Goal: Information Seeking & Learning: Understand process/instructions

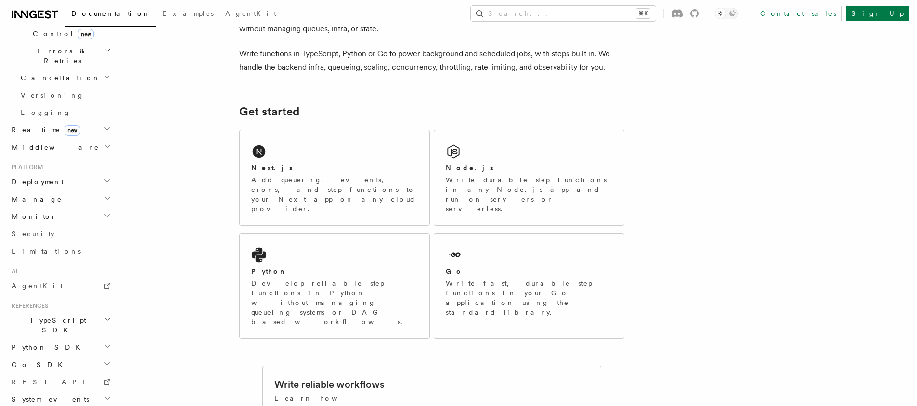
scroll to position [79, 0]
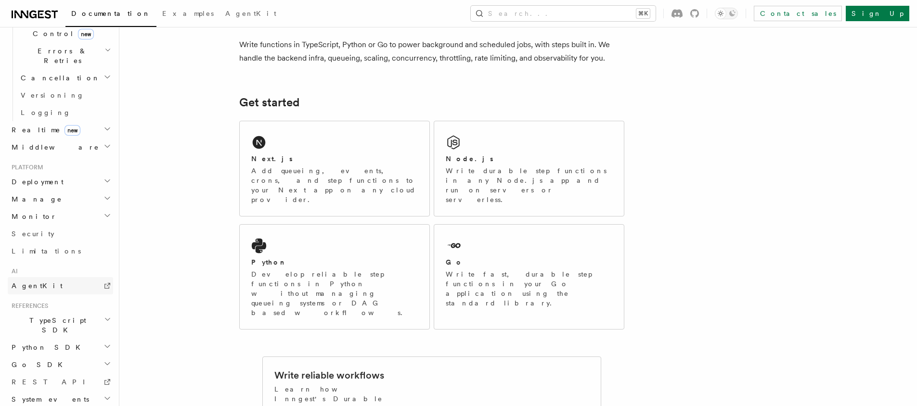
click at [58, 277] on link "AgentKit" at bounding box center [60, 285] width 105 height 17
click at [41, 7] on link at bounding box center [35, 13] width 46 height 13
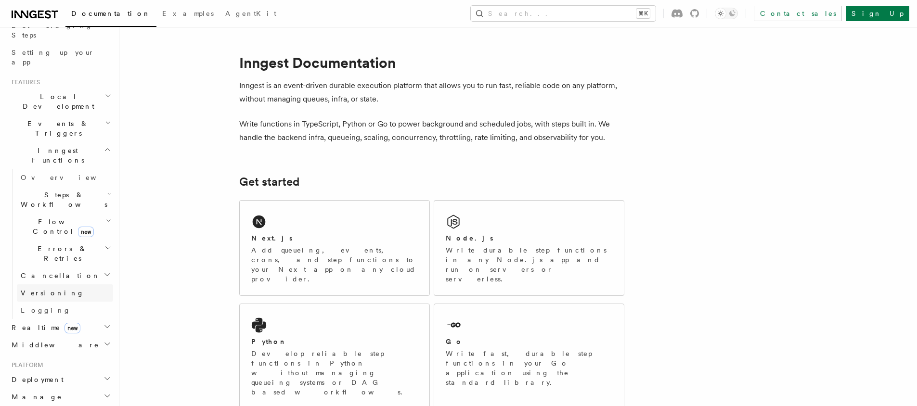
scroll to position [173, 0]
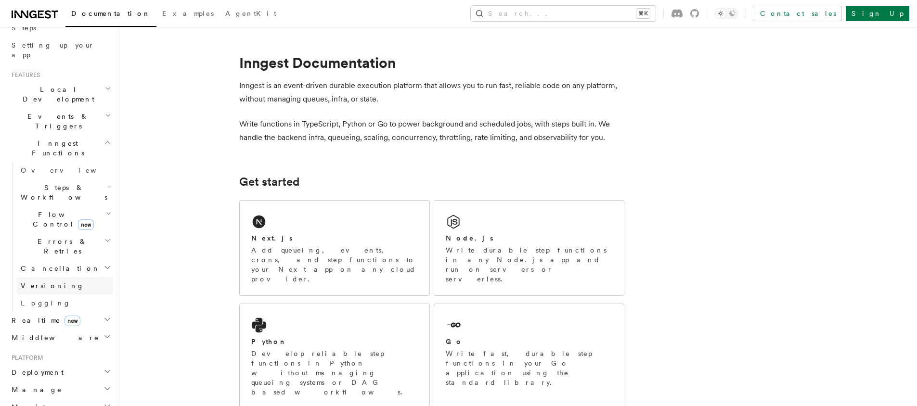
click at [41, 282] on span "Versioning" at bounding box center [53, 286] width 64 height 8
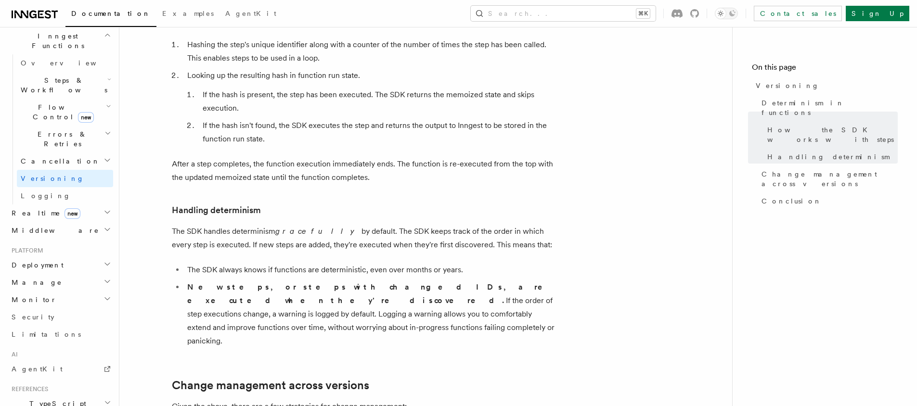
scroll to position [289, 0]
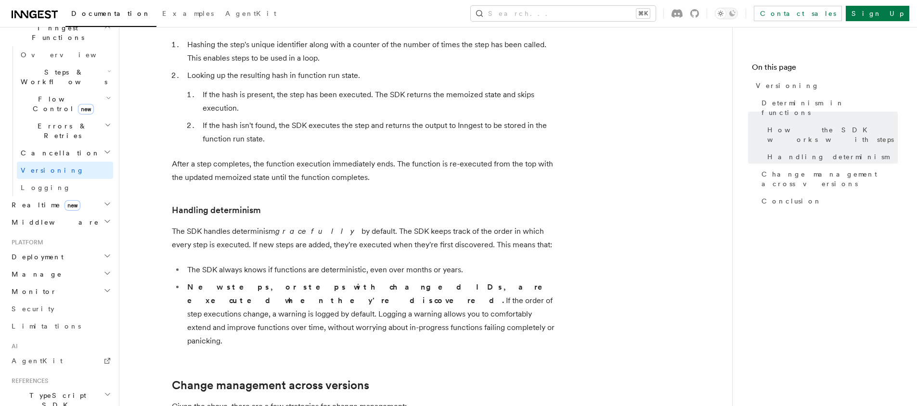
click at [32, 252] on span "Deployment" at bounding box center [36, 257] width 56 height 10
click at [31, 266] on link "Overview" at bounding box center [65, 274] width 96 height 17
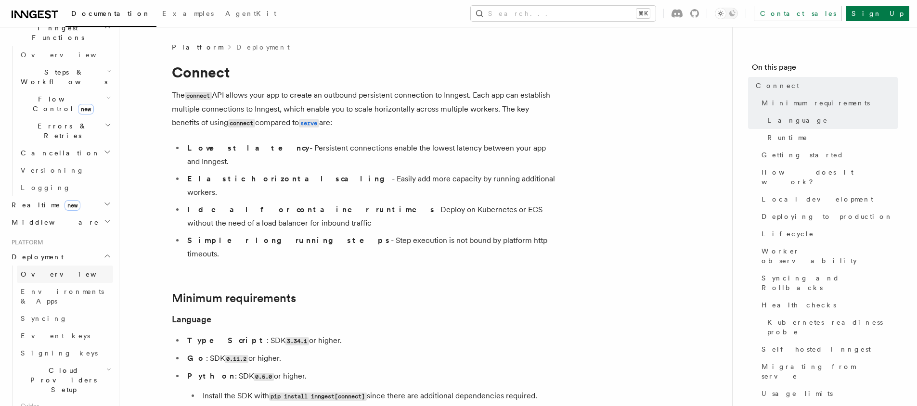
click at [56, 266] on link "Overview" at bounding box center [65, 274] width 96 height 17
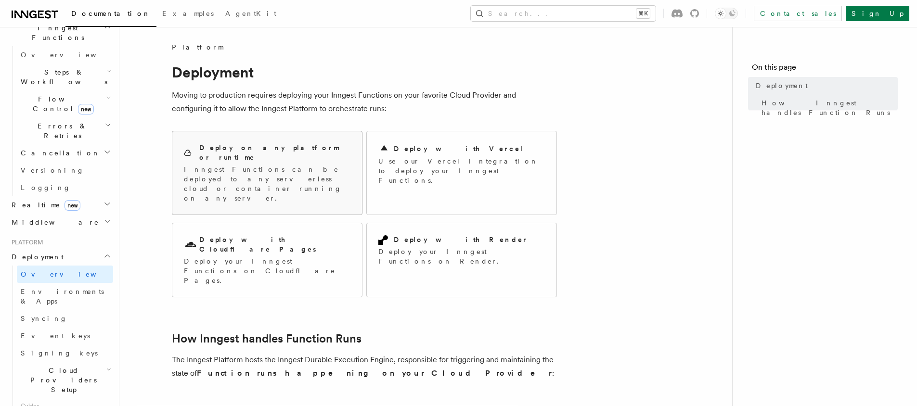
click at [270, 165] on p "Inngest Functions can be deployed to any serverless cloud or container running …" at bounding box center [267, 184] width 167 height 38
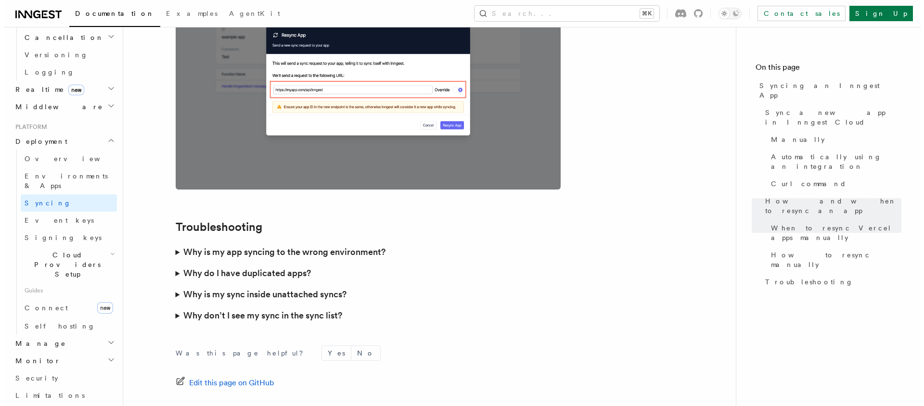
scroll to position [2498, 0]
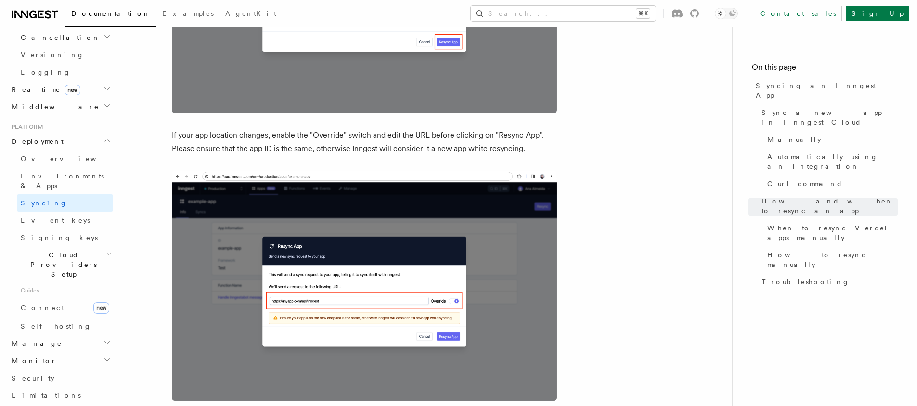
click at [609, 21] on div "Documentation Examples AgentKit Search... ⌘K Contact sales Sign Up" at bounding box center [458, 13] width 917 height 27
click at [607, 16] on button "Search... ⌘K" at bounding box center [563, 13] width 185 height 15
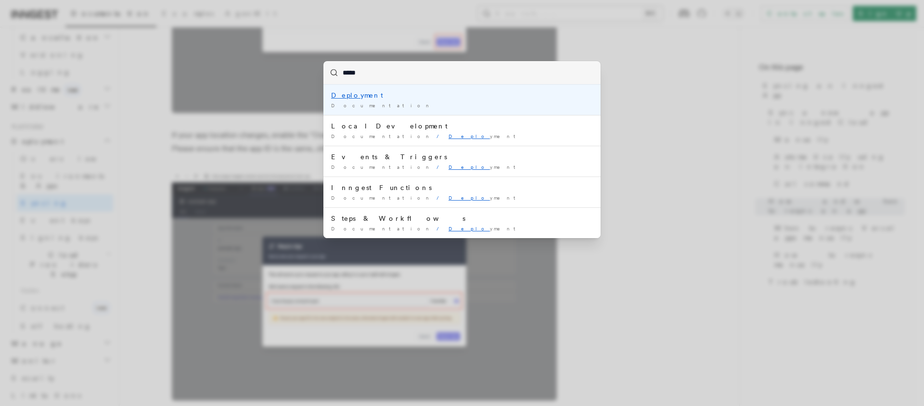
type input "******"
click at [355, 105] on span "Documentation" at bounding box center [382, 106] width 102 height 6
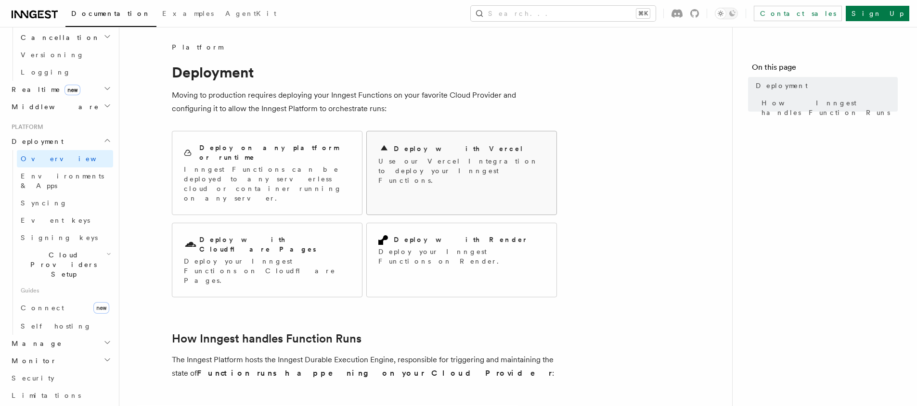
click at [442, 155] on div "Deploy with Vercel Use our Vercel Integration to deploy your Inngest Functions." at bounding box center [461, 164] width 167 height 42
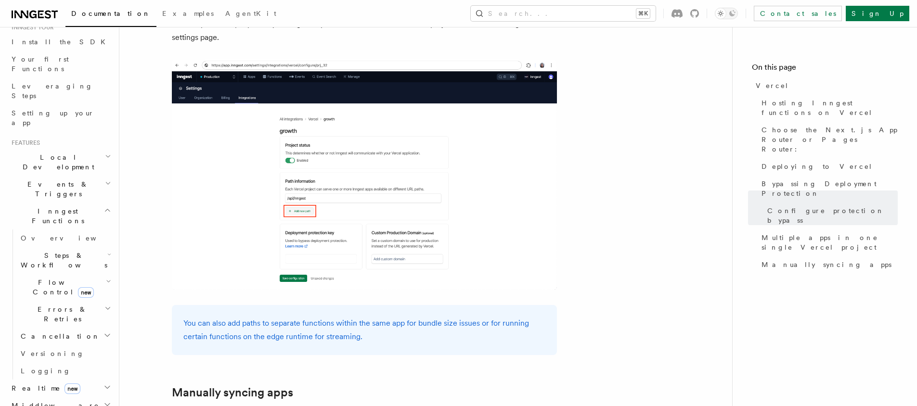
scroll to position [115, 0]
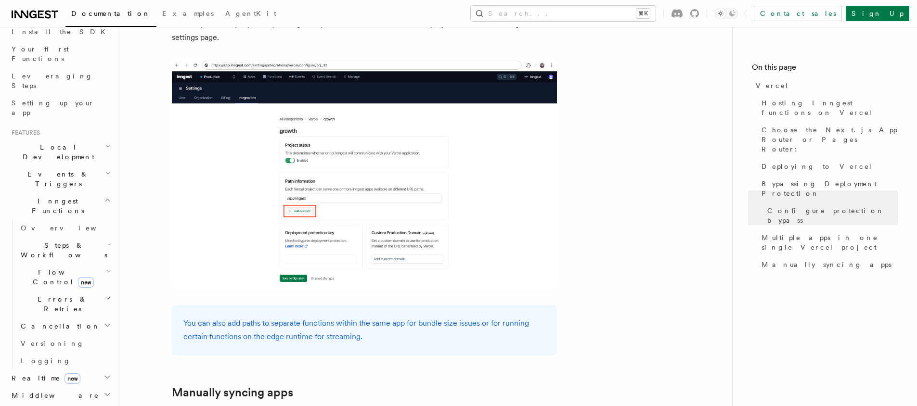
click at [90, 139] on h2 "Local Development" at bounding box center [60, 152] width 105 height 27
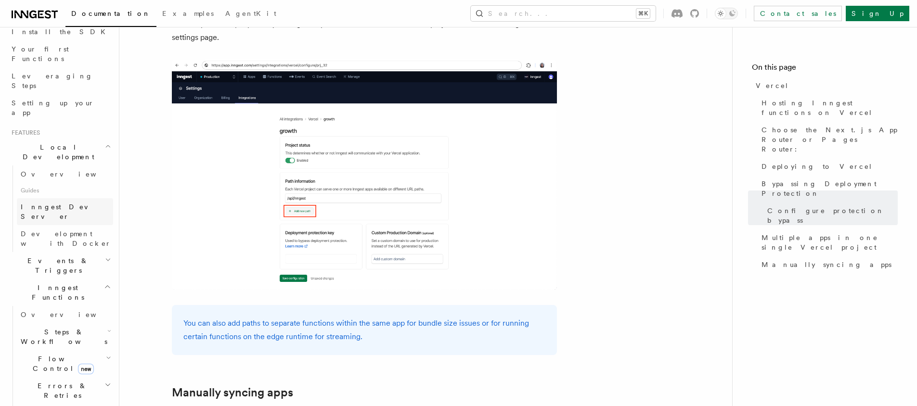
click at [68, 203] on span "Inngest Dev Server" at bounding box center [62, 211] width 82 height 17
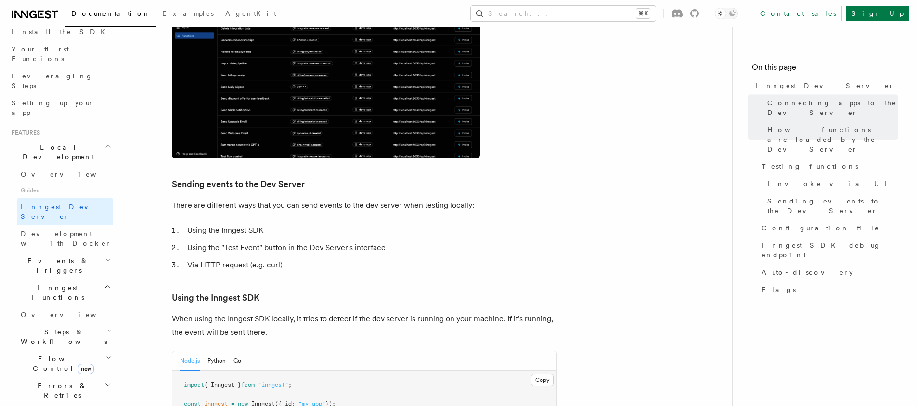
scroll to position [1320, 0]
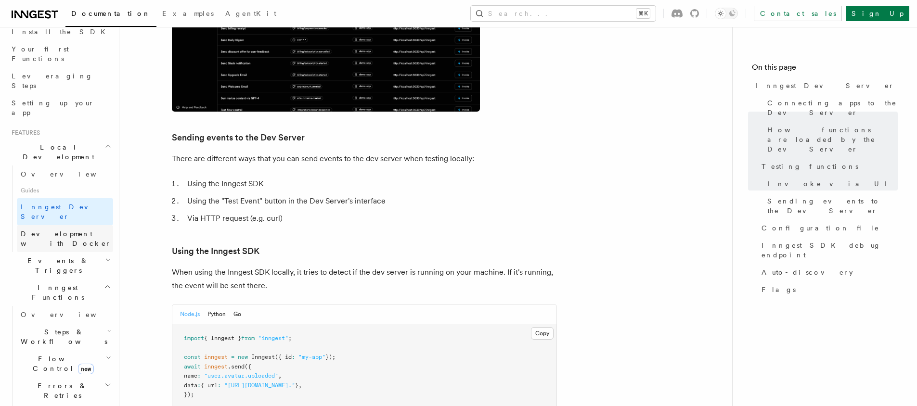
click at [57, 229] on span "Development with Docker" at bounding box center [67, 238] width 92 height 19
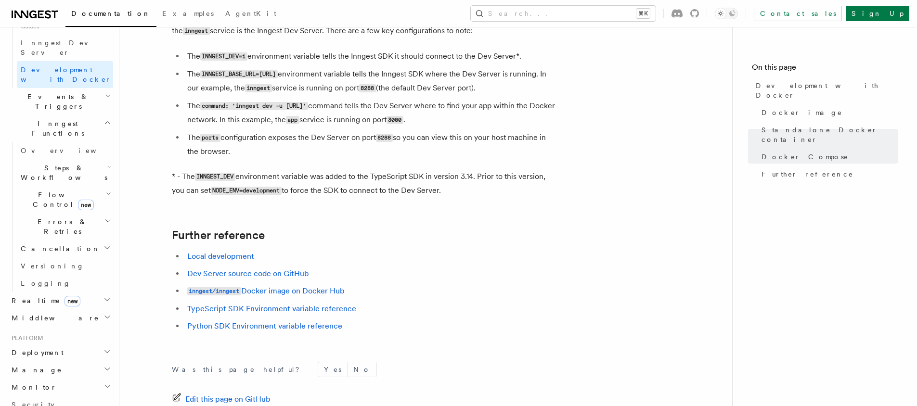
scroll to position [289, 0]
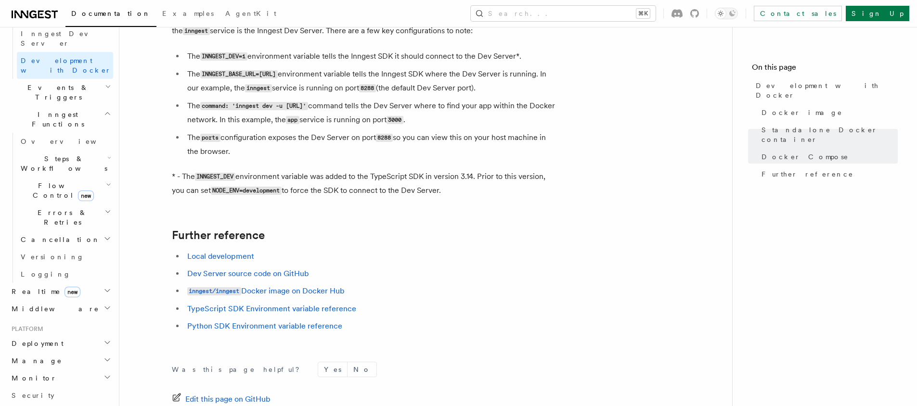
click at [50, 335] on h2 "Deployment" at bounding box center [60, 343] width 105 height 17
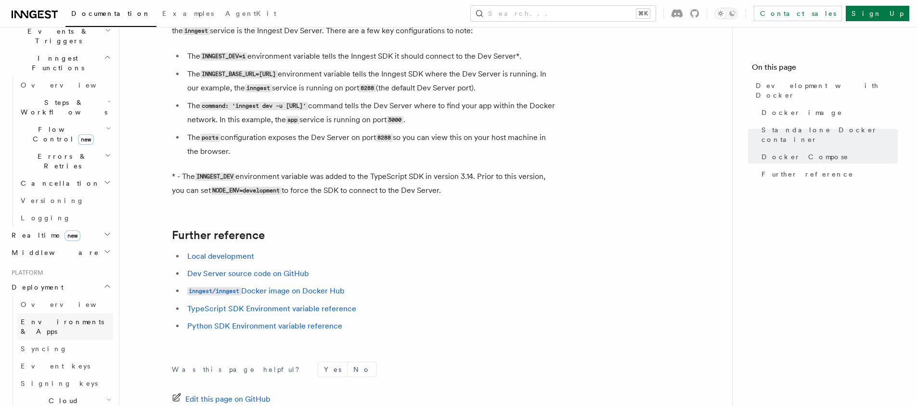
scroll to position [346, 0]
click at [44, 298] on span "Overview" at bounding box center [70, 303] width 99 height 10
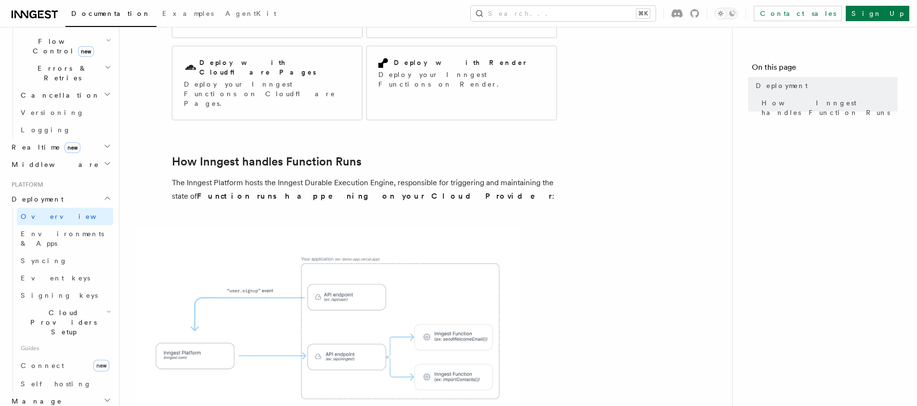
scroll to position [180, 0]
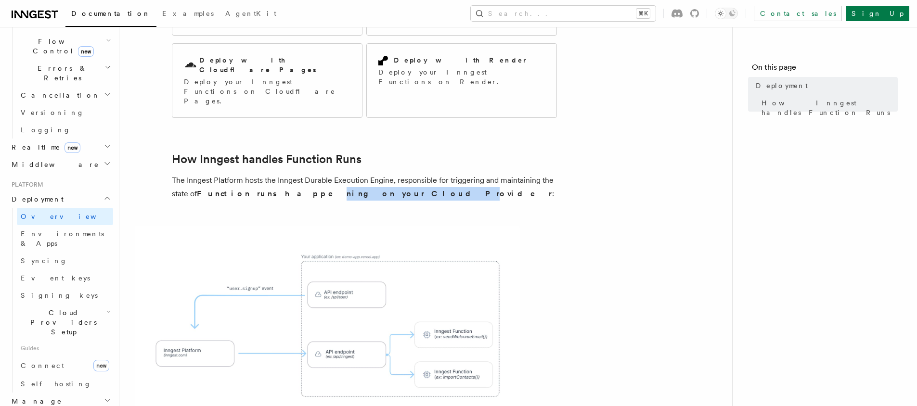
drag, startPoint x: 272, startPoint y: 141, endPoint x: 346, endPoint y: 141, distance: 74.6
click at [346, 189] on strong "Function runs happening on your Cloud Provider" at bounding box center [374, 193] width 355 height 9
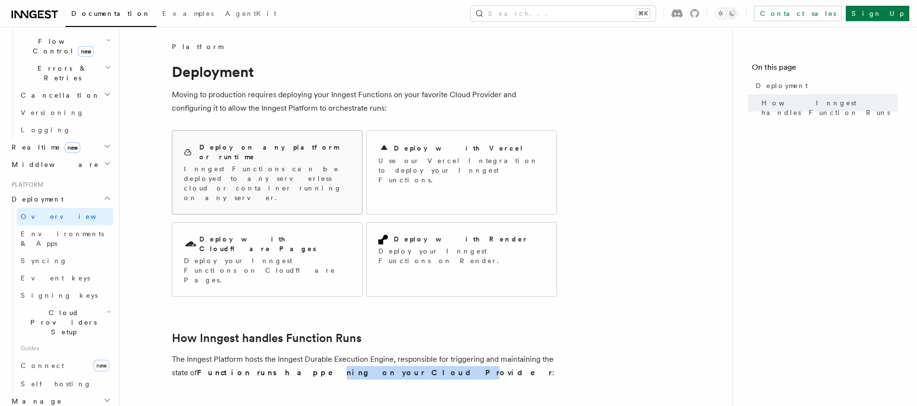
scroll to position [0, 0]
click at [273, 168] on p "Inngest Functions can be deployed to any serverless cloud or container running …" at bounding box center [267, 184] width 167 height 38
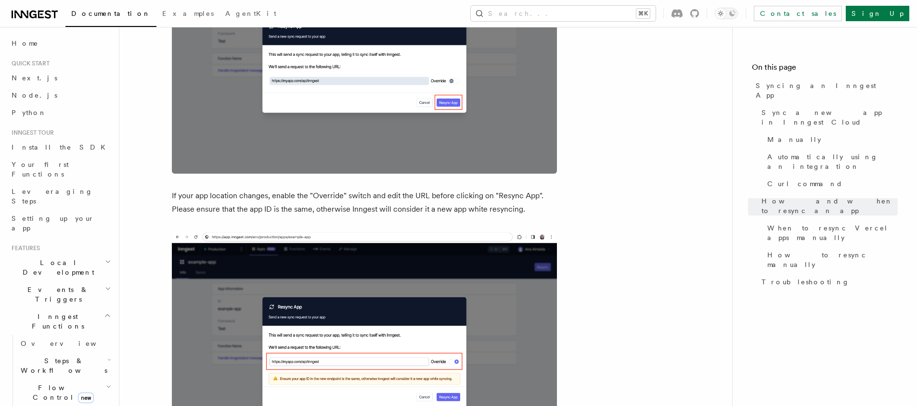
scroll to position [2438, 0]
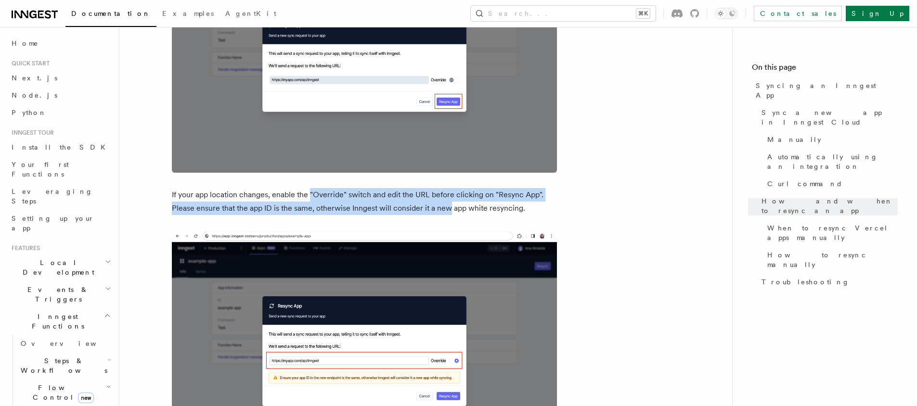
drag, startPoint x: 319, startPoint y: 174, endPoint x: 449, endPoint y: 191, distance: 130.5
click at [449, 191] on p "If your app location changes, enable the "Override" switch and edit the URL bef…" at bounding box center [364, 201] width 385 height 27
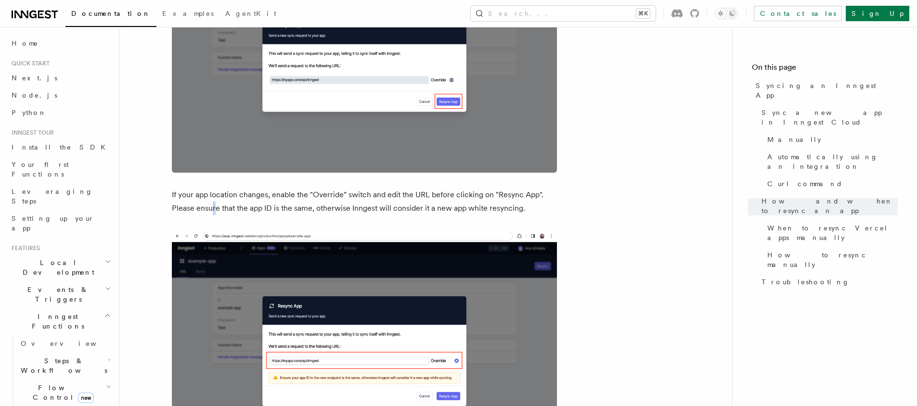
click at [215, 191] on p "If your app location changes, enable the "Override" switch and edit the URL bef…" at bounding box center [364, 201] width 385 height 27
drag, startPoint x: 236, startPoint y: 191, endPoint x: 451, endPoint y: 183, distance: 215.3
click at [451, 188] on p "If your app location changes, enable the "Override" switch and edit the URL bef…" at bounding box center [364, 201] width 385 height 27
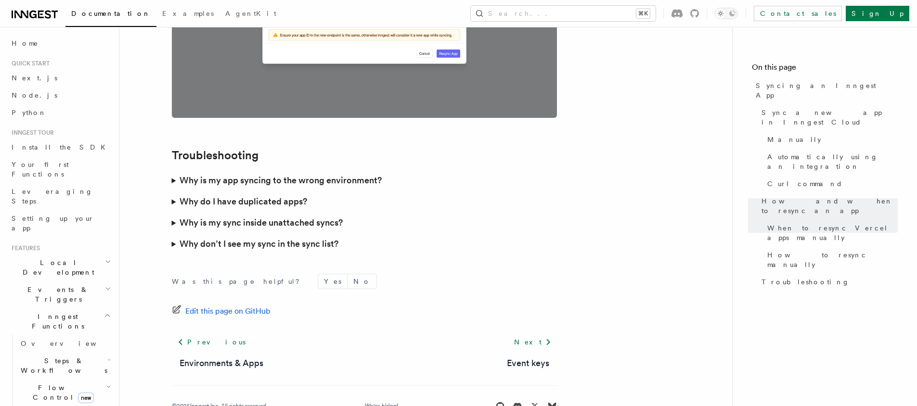
scroll to position [2790, 0]
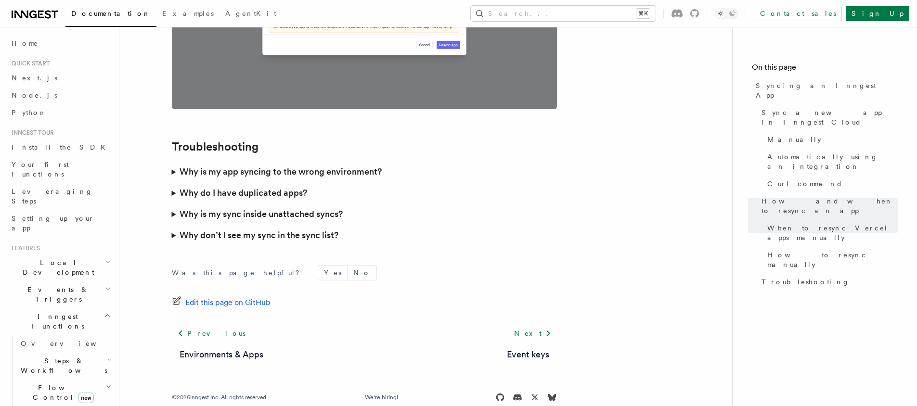
click at [177, 161] on summary "Why is my app syncing to the wrong environment?" at bounding box center [364, 171] width 385 height 21
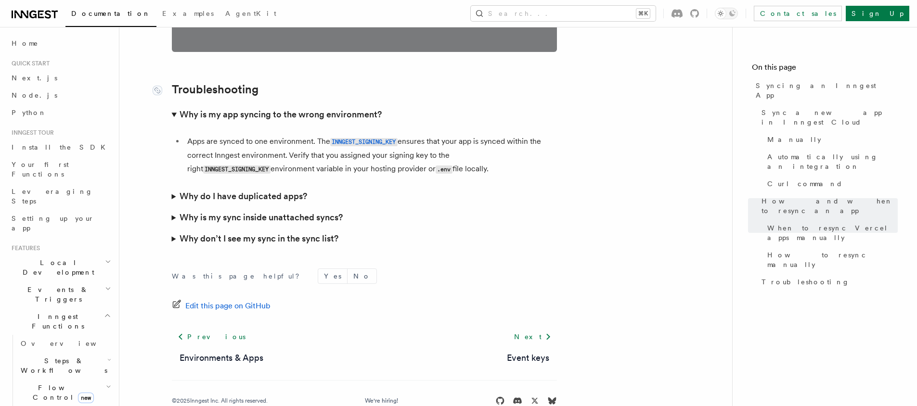
scroll to position [2850, 0]
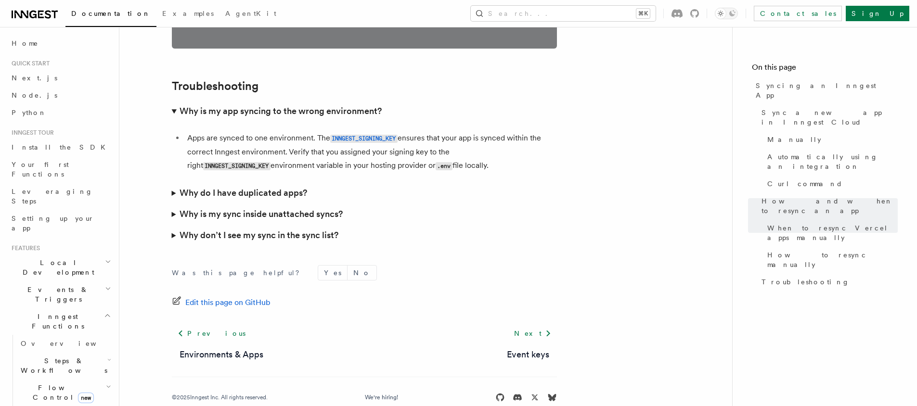
click at [177, 204] on summary "Why is my sync inside unattached syncs?" at bounding box center [364, 214] width 385 height 21
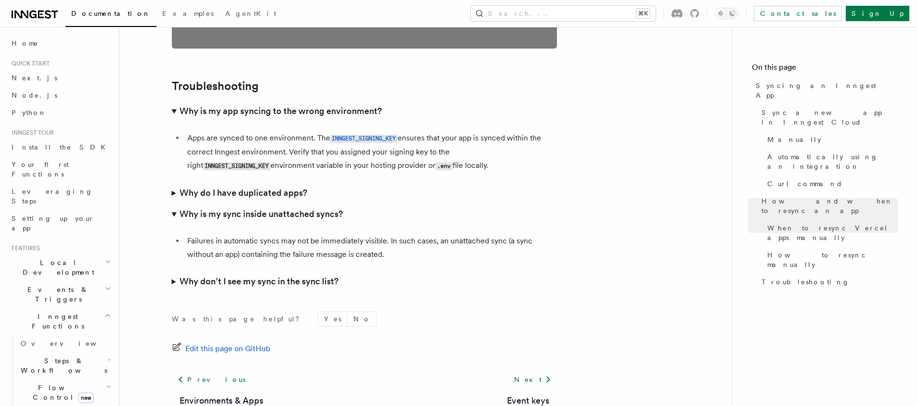
click at [172, 182] on summary "Why do I have duplicated apps?" at bounding box center [364, 192] width 385 height 21
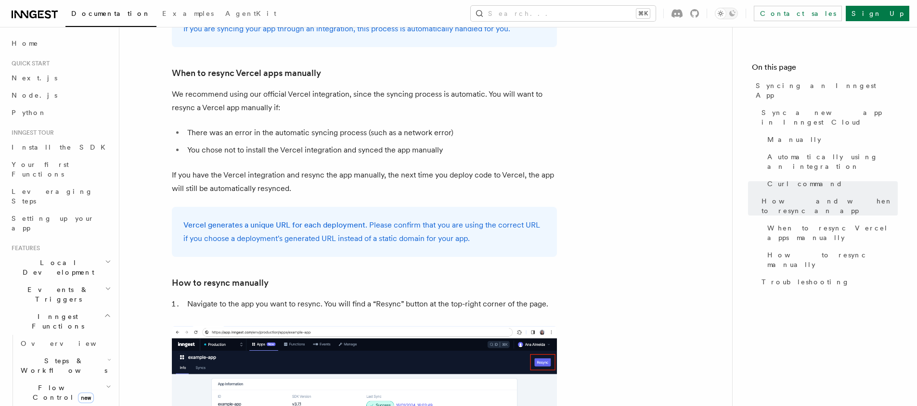
scroll to position [1767, 0]
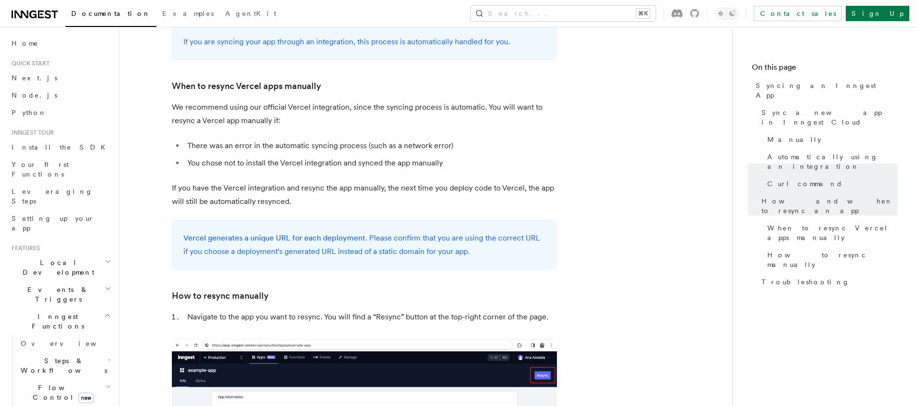
drag, startPoint x: 281, startPoint y: 295, endPoint x: 382, endPoint y: 287, distance: 101.9
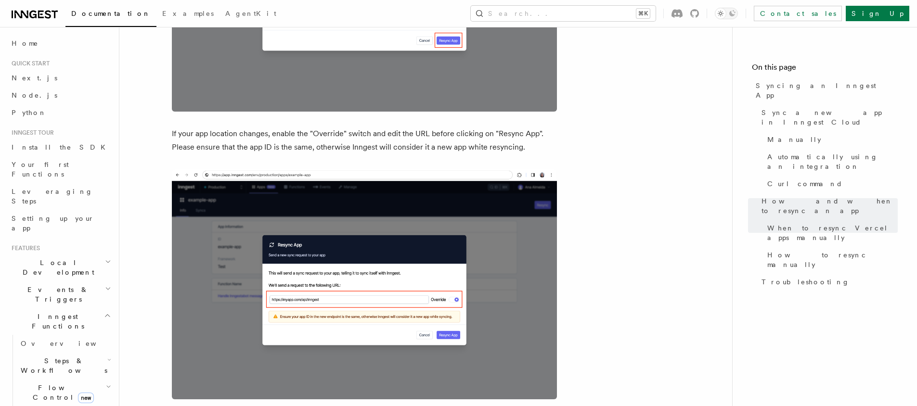
scroll to position [2472, 0]
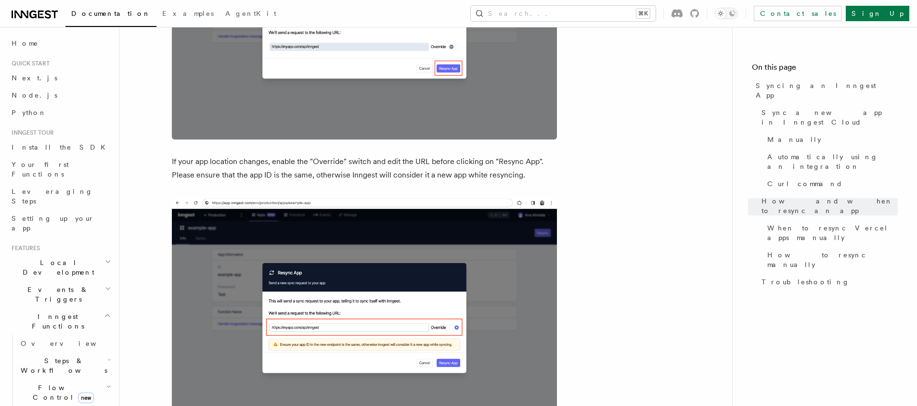
click at [456, 346] on img at bounding box center [364, 312] width 385 height 230
click at [457, 346] on img at bounding box center [364, 312] width 385 height 230
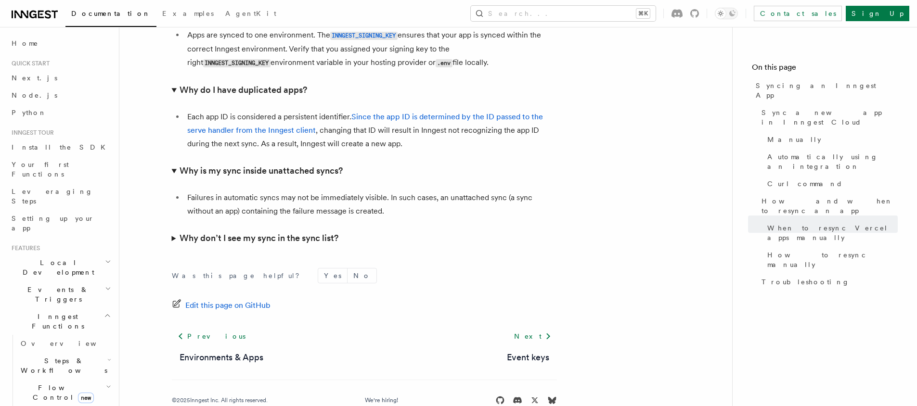
scroll to position [2956, 0]
